Goal: Information Seeking & Learning: Learn about a topic

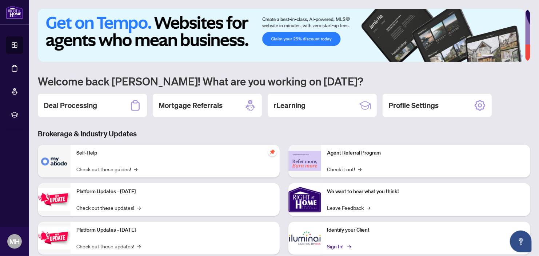
click at [331, 247] on link "Sign In! →" at bounding box center [338, 246] width 23 height 8
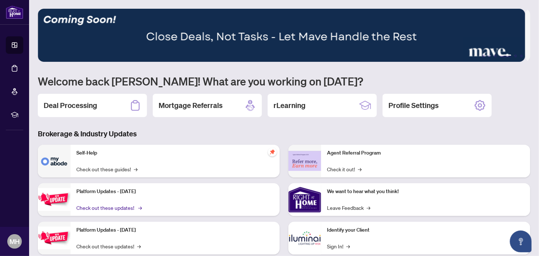
click at [110, 208] on link "Check out these updates! →" at bounding box center [108, 208] width 64 height 8
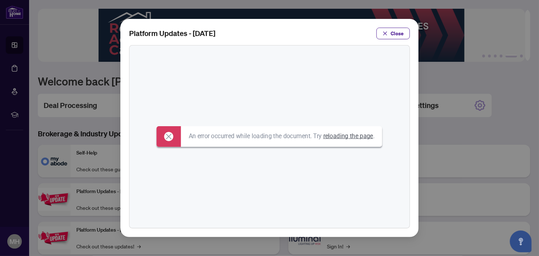
click at [342, 140] on link "reloading the page" at bounding box center [348, 135] width 50 height 7
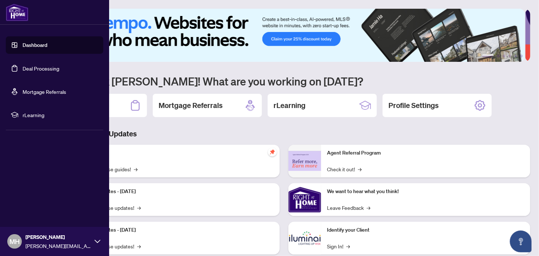
click at [24, 69] on link "Deal Processing" at bounding box center [41, 68] width 37 height 7
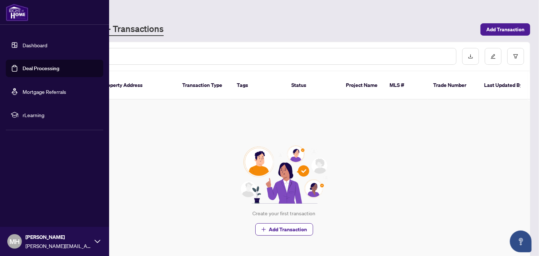
click at [29, 120] on li "rLearning" at bounding box center [55, 114] width 98 height 17
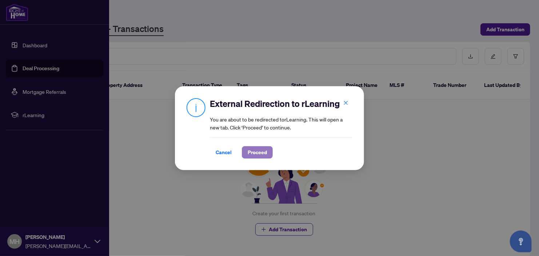
click at [258, 149] on span "Proceed" at bounding box center [257, 153] width 19 height 12
